Goal: Information Seeking & Learning: Learn about a topic

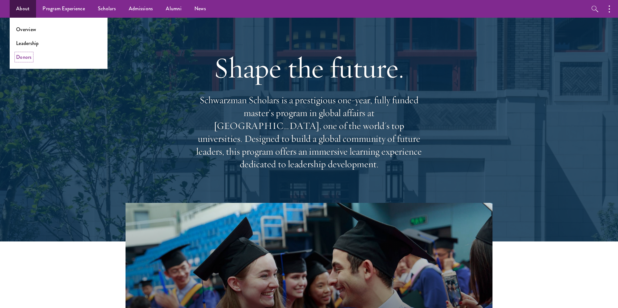
click at [22, 55] on link "Donors" at bounding box center [24, 56] width 16 height 7
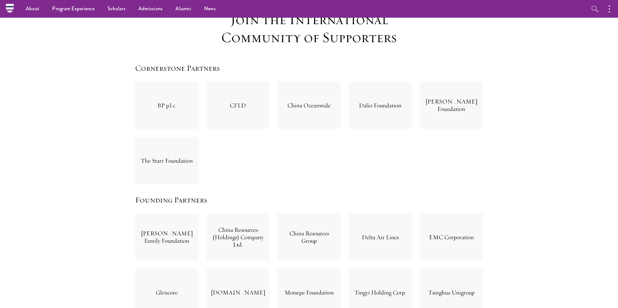
scroll to position [998, 0]
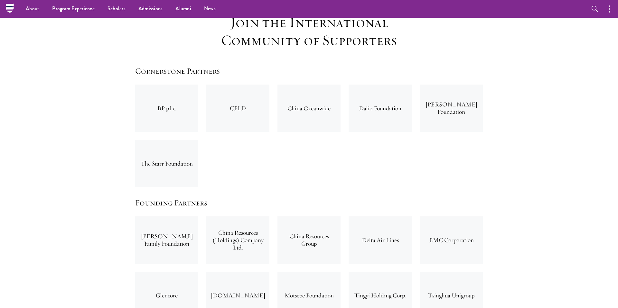
click at [453, 85] on div "Masayoshi Son Foundation" at bounding box center [451, 108] width 63 height 47
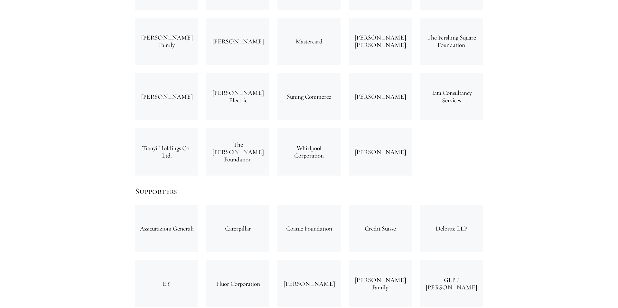
scroll to position [1738, 0]
drag, startPoint x: 179, startPoint y: 122, endPoint x: 140, endPoint y: 114, distance: 39.8
click at [140, 128] on div "Tianyi Holdings Co., Ltd." at bounding box center [166, 151] width 63 height 47
copy div "Tianyi Holdings Co., Ltd."
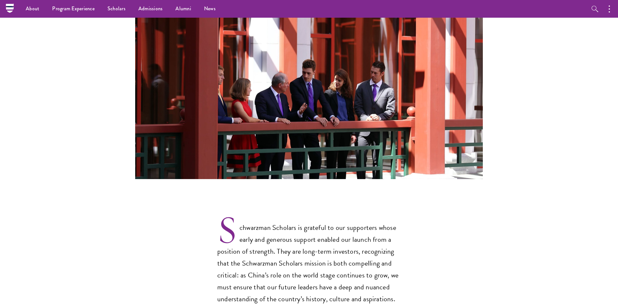
scroll to position [0, 0]
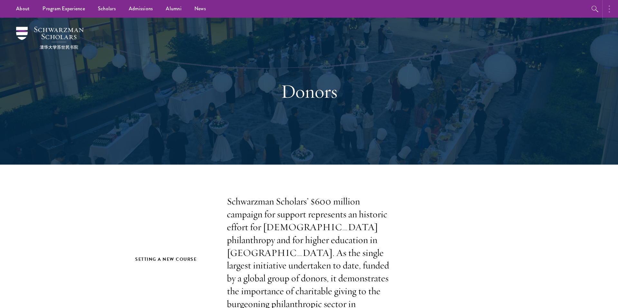
click at [609, 8] on icon "button" at bounding box center [608, 9] width 1 height 8
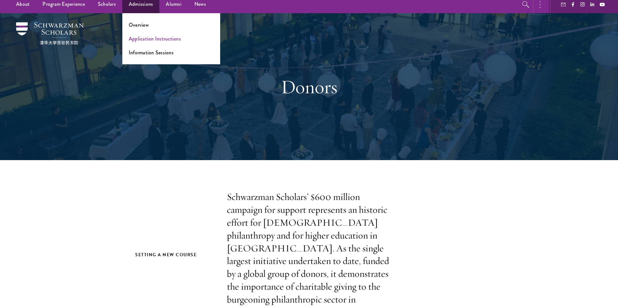
scroll to position [5, 0]
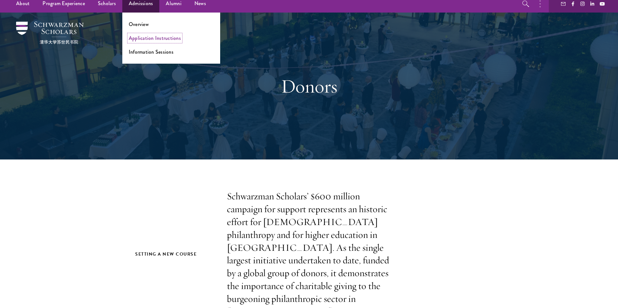
click at [145, 38] on link "Application Instructions" at bounding box center [155, 37] width 52 height 7
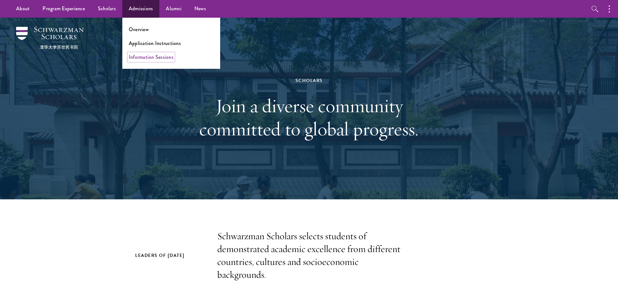
click at [167, 57] on link "Information Sessions" at bounding box center [151, 56] width 45 height 7
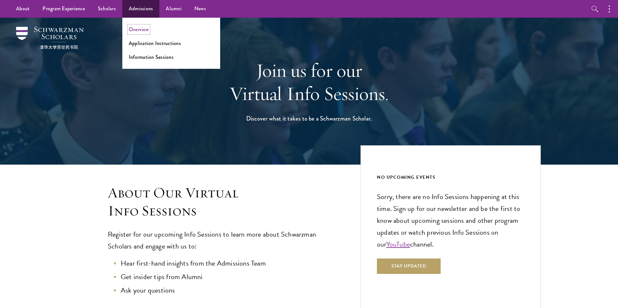
click at [139, 29] on link "Overview" at bounding box center [139, 29] width 20 height 7
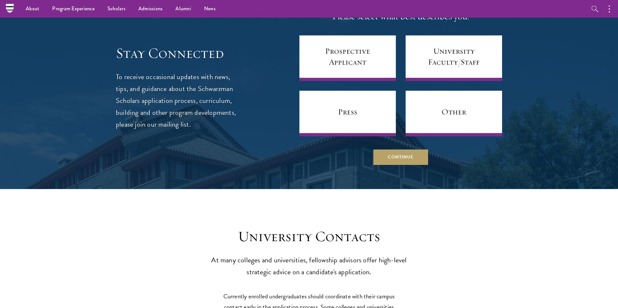
scroll to position [2550, 0]
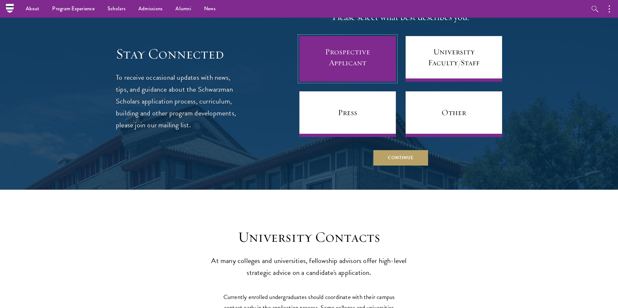
click at [363, 45] on link "Prospective Applicant" at bounding box center [347, 59] width 97 height 46
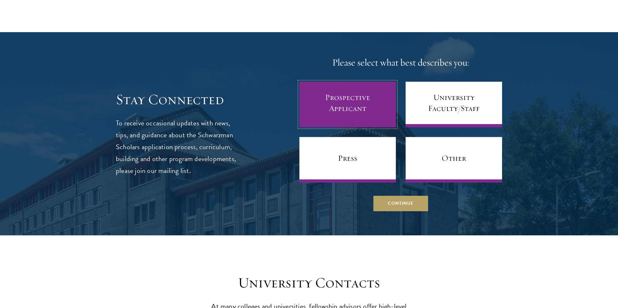
scroll to position [2511, 0]
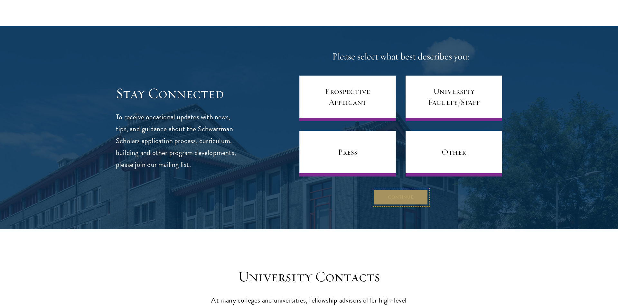
click at [397, 189] on button "Continue" at bounding box center [400, 196] width 55 height 15
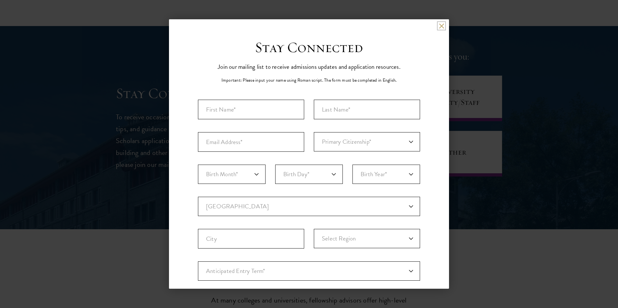
click at [440, 26] on button at bounding box center [440, 25] width 5 height 5
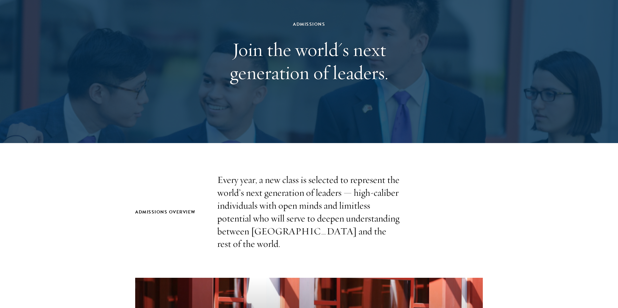
scroll to position [0, 0]
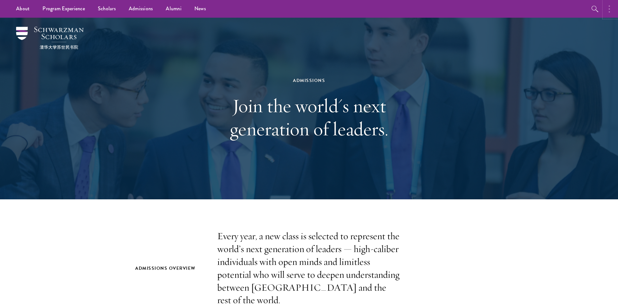
click at [617, 12] on button "button" at bounding box center [611, 9] width 14 height 18
click at [525, 8] on icon "button" at bounding box center [526, 9] width 8 height 8
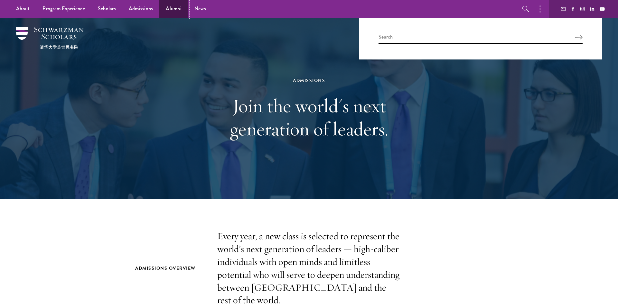
click at [175, 11] on link "Alumni" at bounding box center [173, 9] width 29 height 18
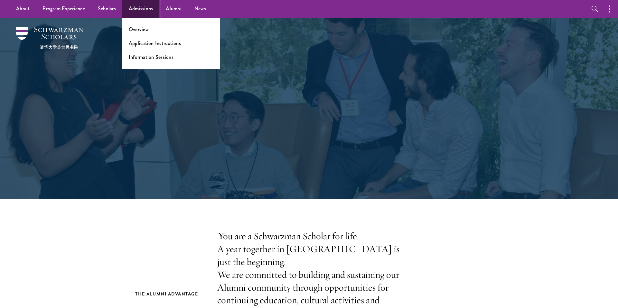
click at [153, 14] on link "Admissions" at bounding box center [140, 9] width 37 height 18
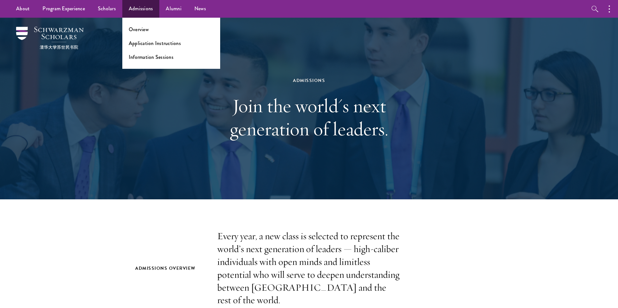
click at [151, 32] on li "Overview" at bounding box center [171, 29] width 85 height 7
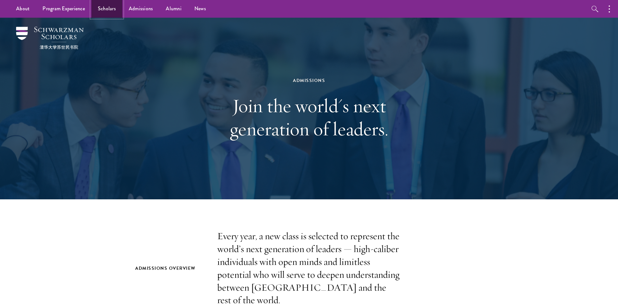
click at [108, 8] on link "Scholars" at bounding box center [106, 9] width 31 height 18
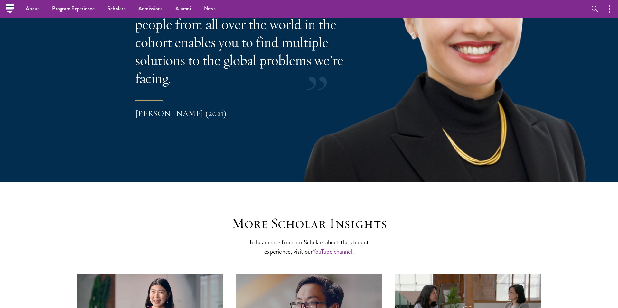
scroll to position [1349, 0]
